Goal: Ask a question

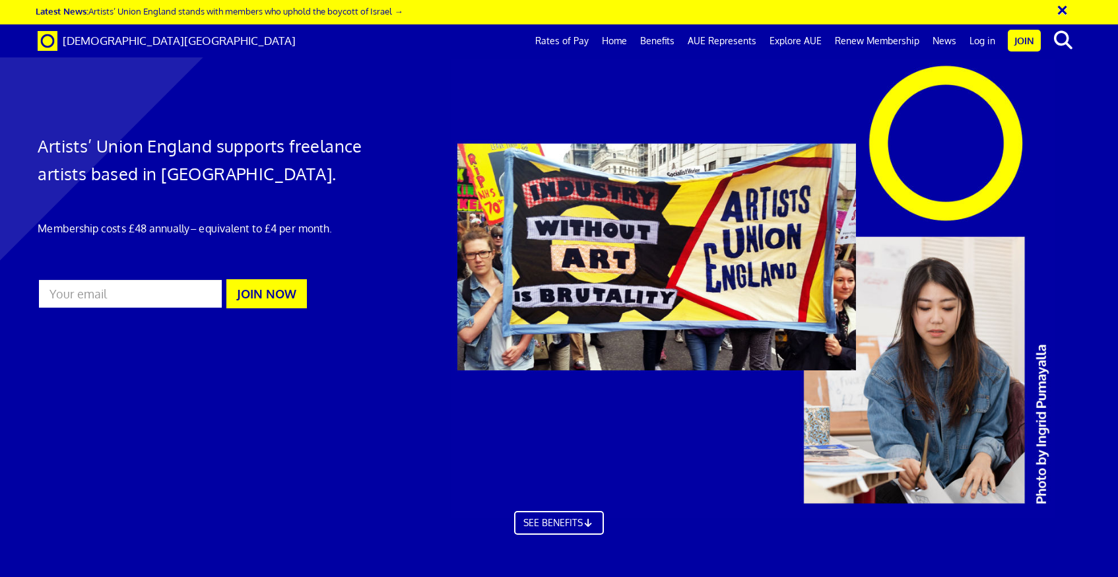
scroll to position [0, 15]
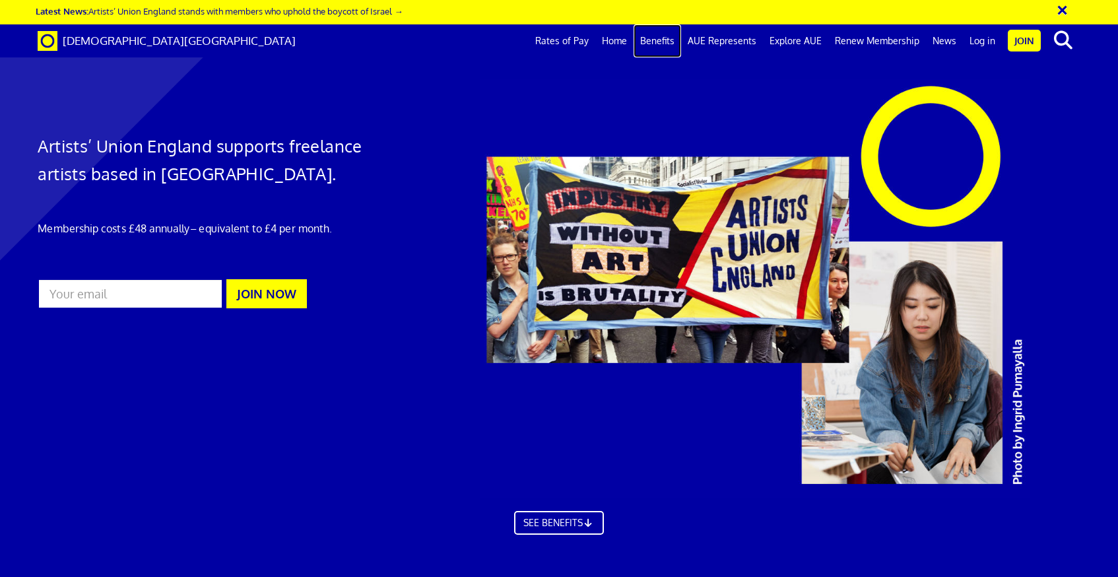
click at [667, 41] on link "Benefits" at bounding box center [657, 40] width 48 height 33
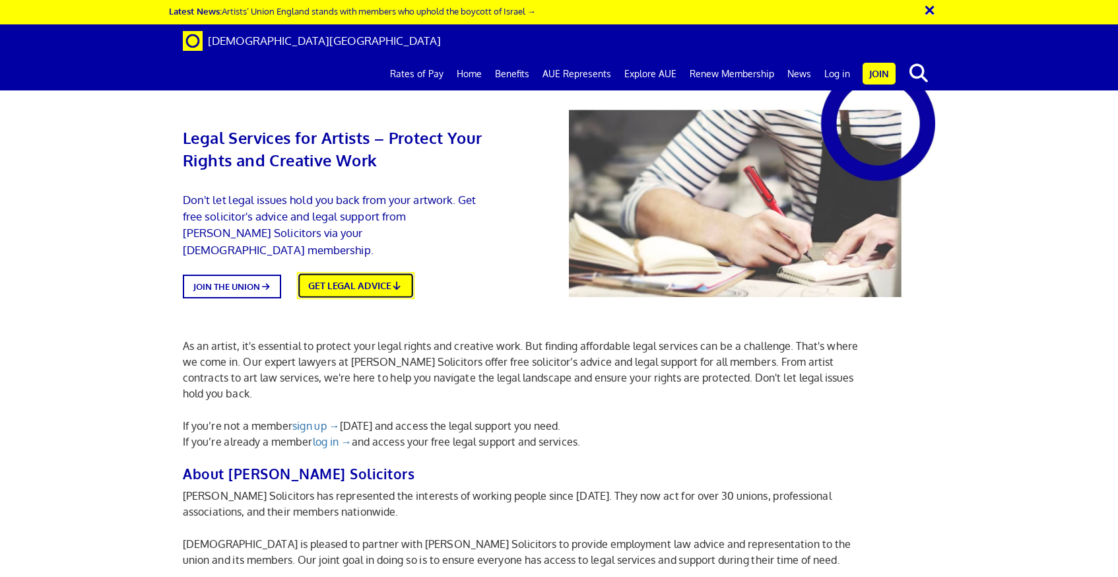
click at [391, 272] on link "GET LEGAL ADVICE" at bounding box center [355, 285] width 117 height 26
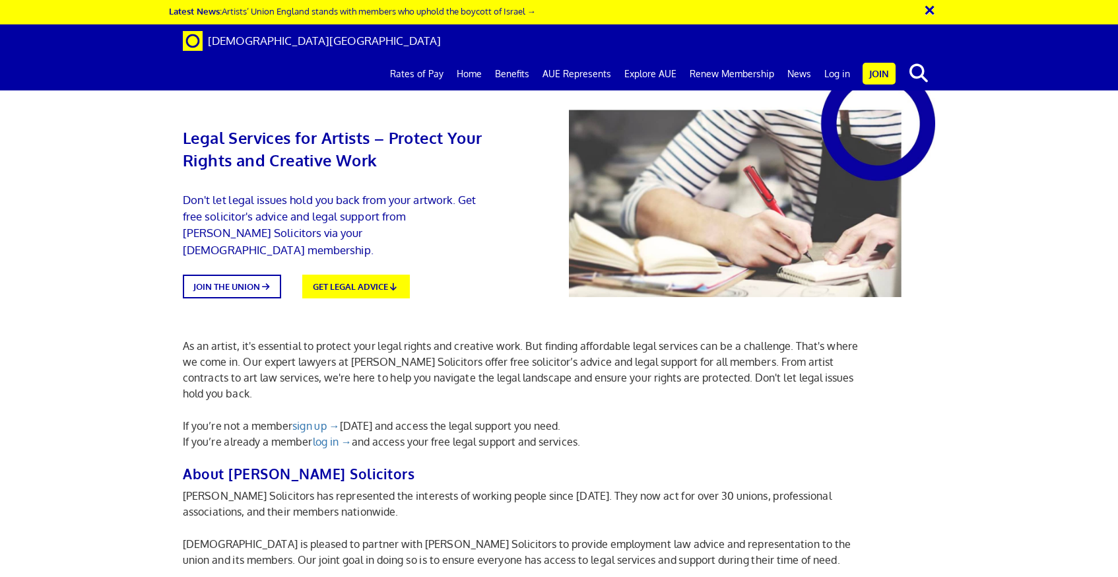
scroll to position [300, 0]
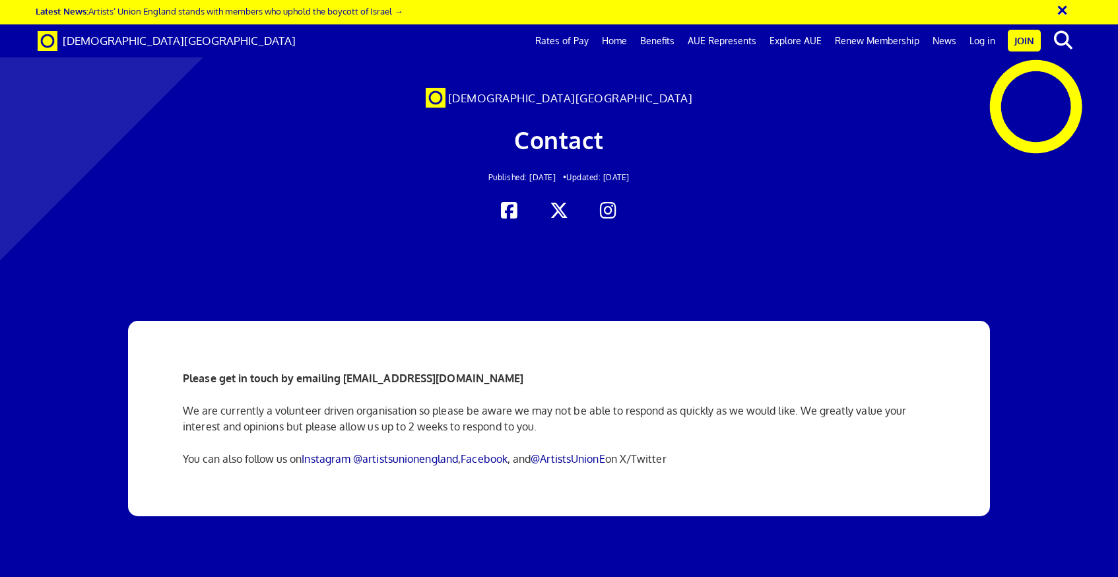
scroll to position [0, 15]
drag, startPoint x: 538, startPoint y: 378, endPoint x: 378, endPoint y: 368, distance: 160.0
click at [378, 368] on div "Please get in touch by emailing [EMAIL_ADDRESS][DOMAIN_NAME] We are currently a…" at bounding box center [559, 418] width 772 height 195
